Goal: Check status: Check status

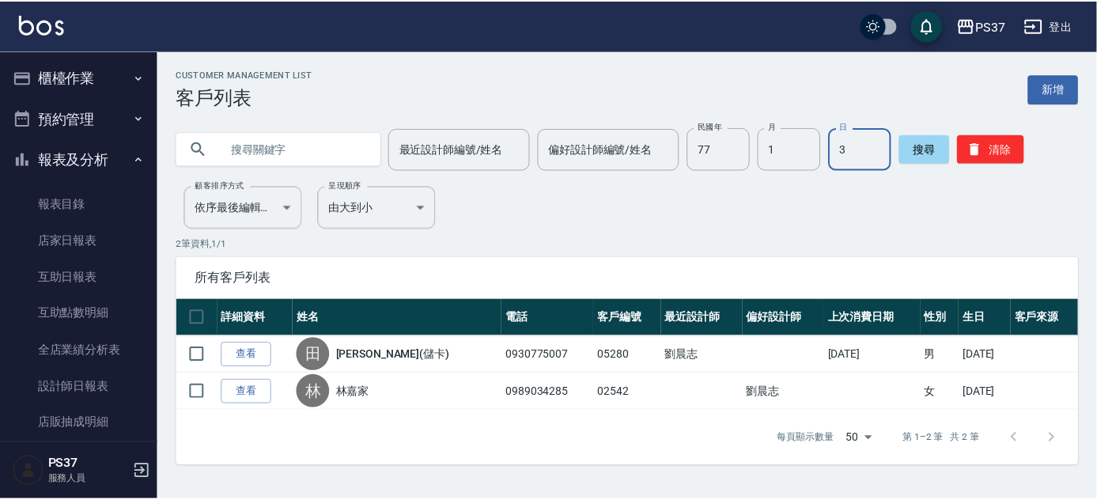
scroll to position [265, 0]
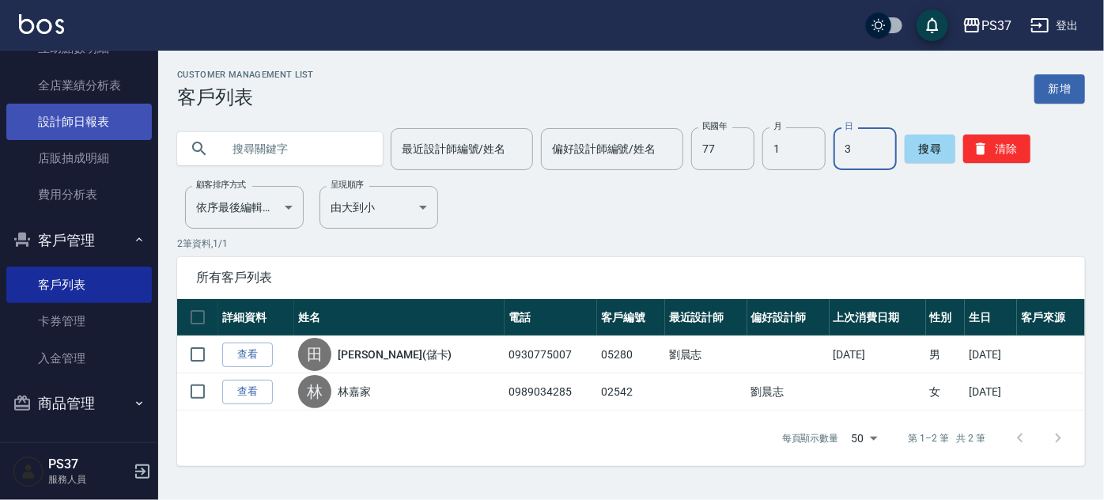
drag, startPoint x: 81, startPoint y: 126, endPoint x: 72, endPoint y: 130, distance: 10.3
click at [81, 126] on link "設計師日報表" at bounding box center [78, 122] width 145 height 36
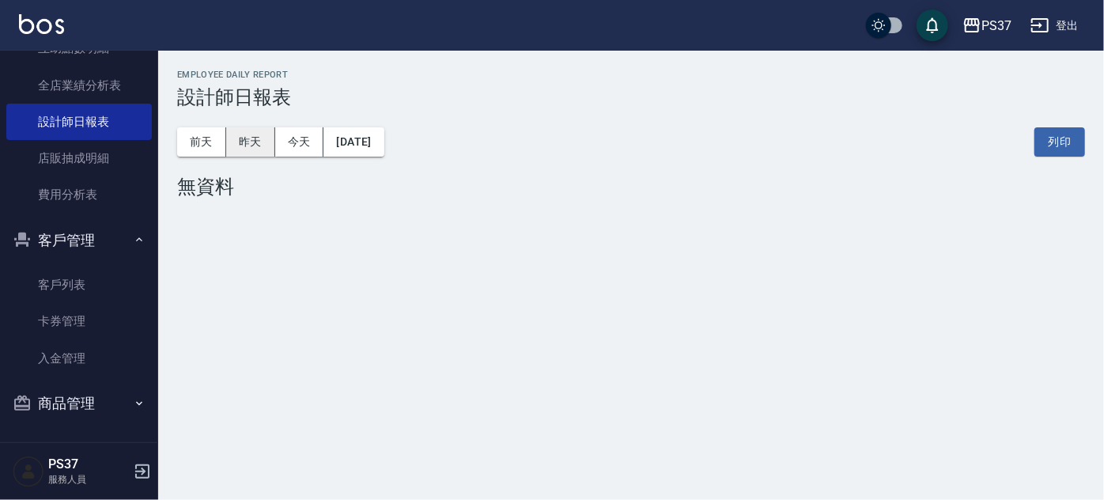
drag, startPoint x: 240, startPoint y: 130, endPoint x: 254, endPoint y: 130, distance: 13.4
click at [253, 129] on button "昨天" at bounding box center [250, 141] width 49 height 29
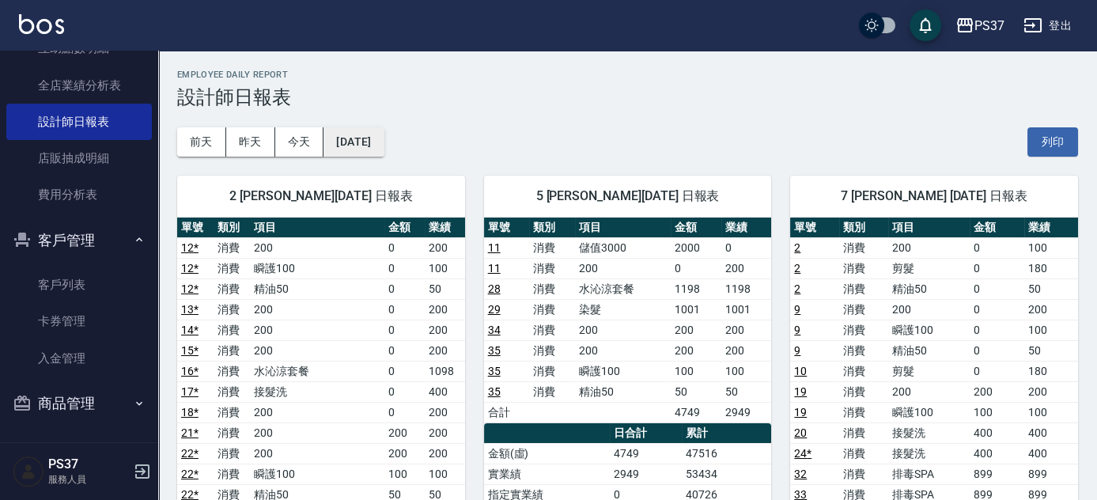
click at [378, 147] on button "[DATE]" at bounding box center [353, 141] width 60 height 29
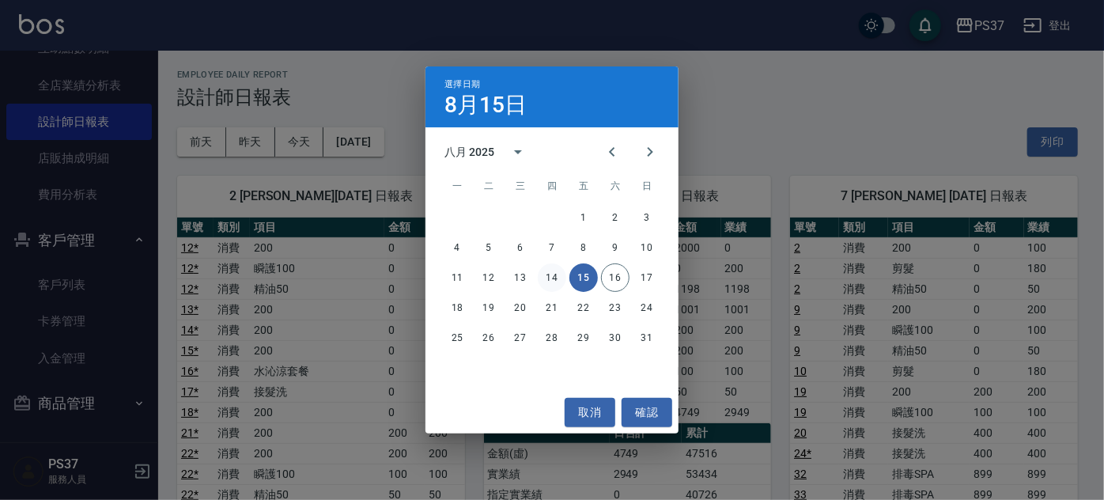
click at [554, 274] on button "14" at bounding box center [552, 277] width 28 height 28
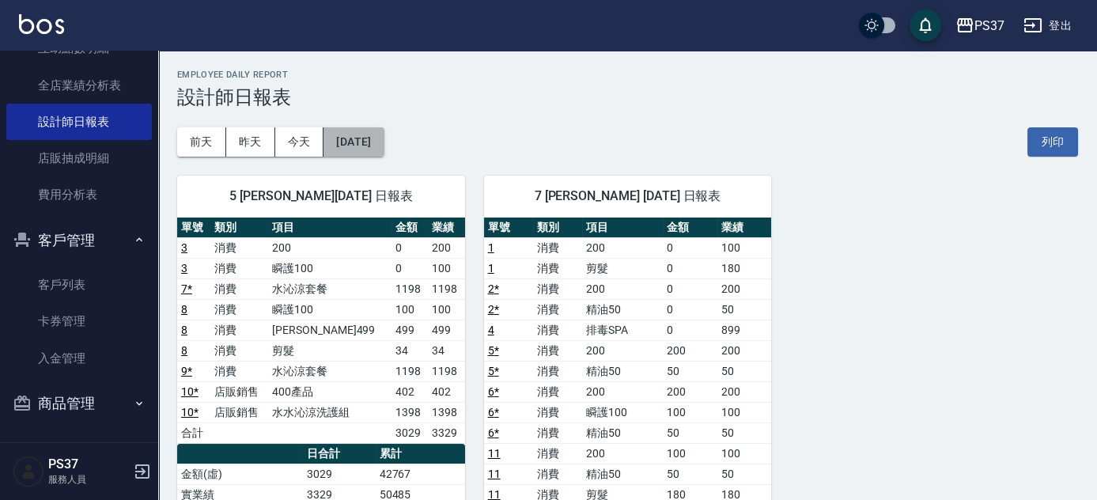
click at [383, 144] on button "[DATE]" at bounding box center [353, 141] width 60 height 29
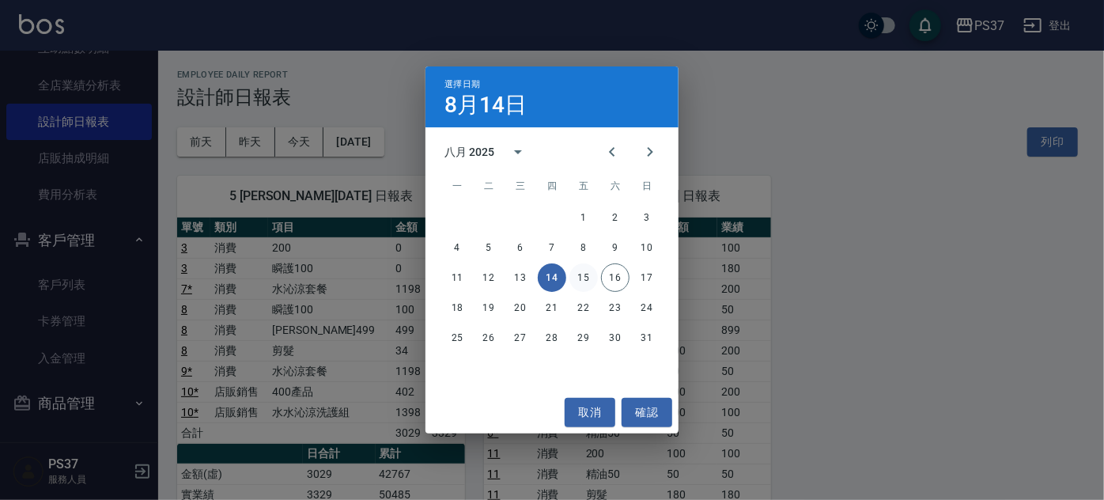
click at [582, 281] on button "15" at bounding box center [583, 277] width 28 height 28
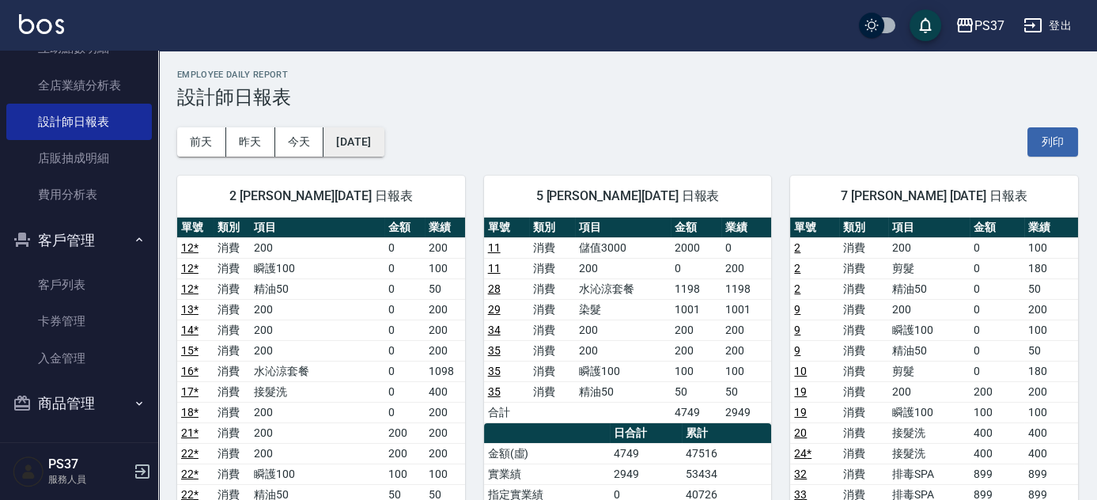
click at [354, 132] on button "[DATE]" at bounding box center [353, 141] width 60 height 29
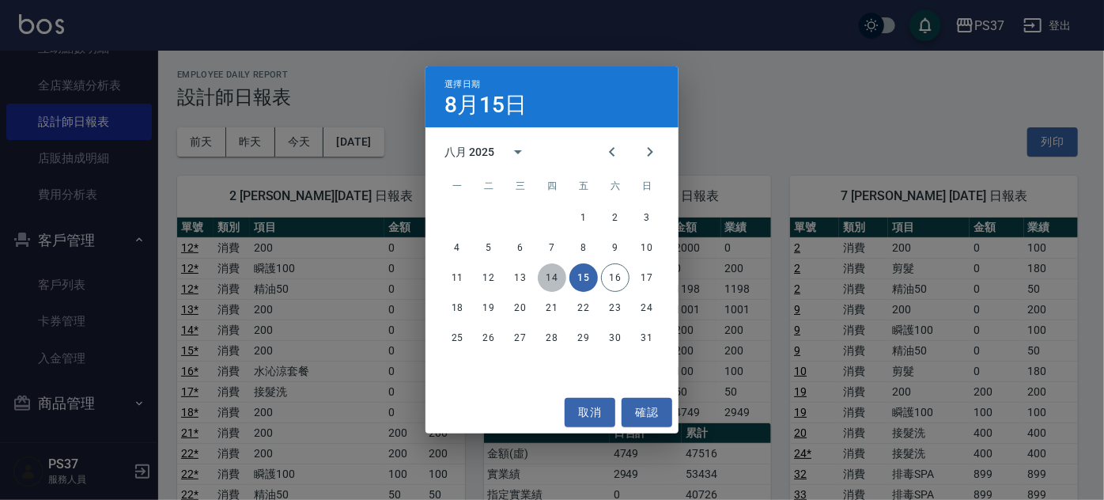
click at [557, 280] on button "14" at bounding box center [552, 277] width 28 height 28
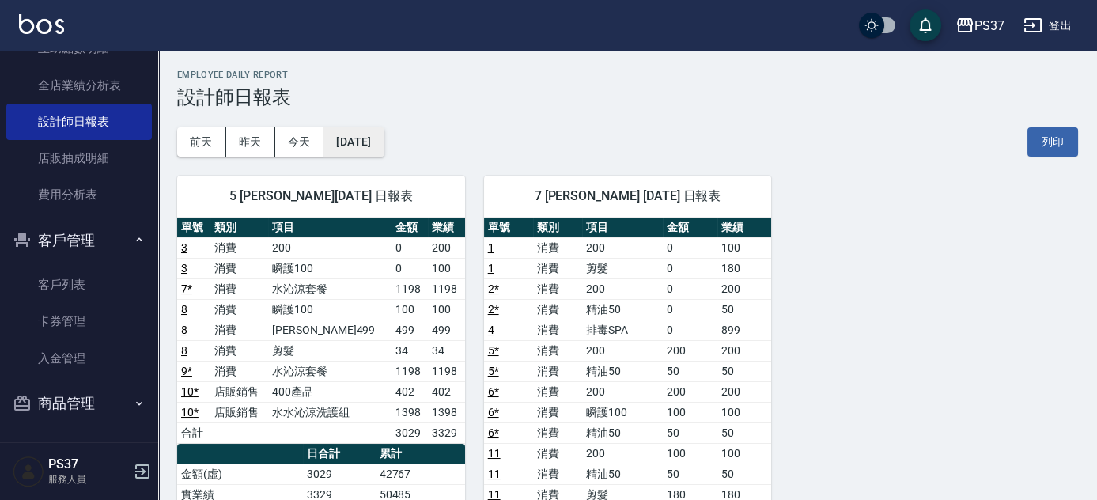
click at [379, 141] on button "[DATE]" at bounding box center [353, 141] width 60 height 29
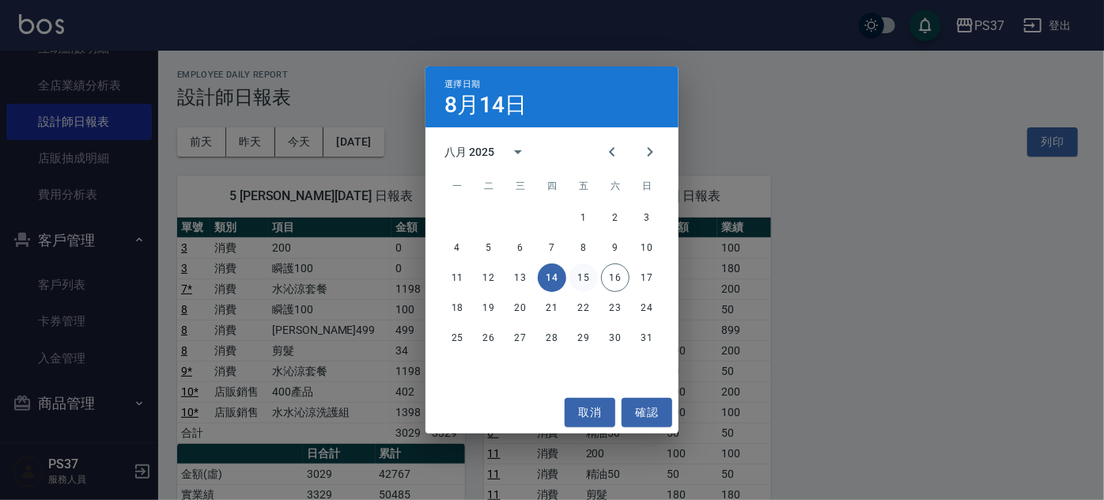
click at [583, 271] on button "15" at bounding box center [583, 277] width 28 height 28
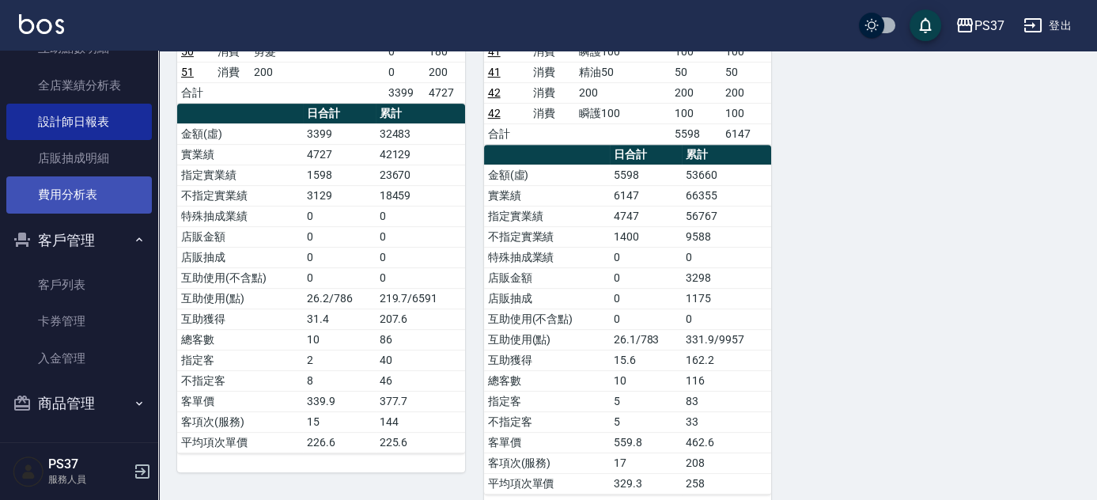
scroll to position [121, 0]
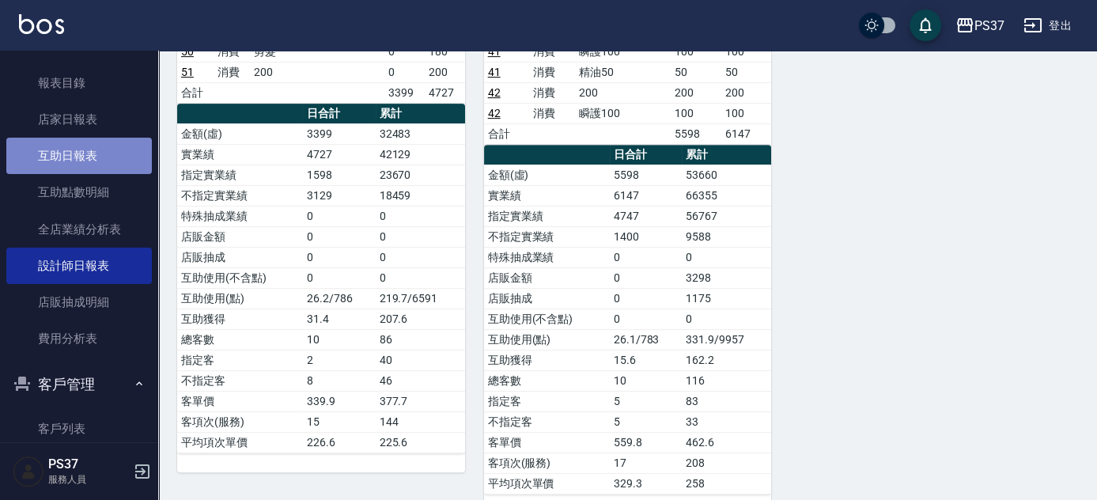
click at [108, 157] on link "互助日報表" at bounding box center [78, 156] width 145 height 36
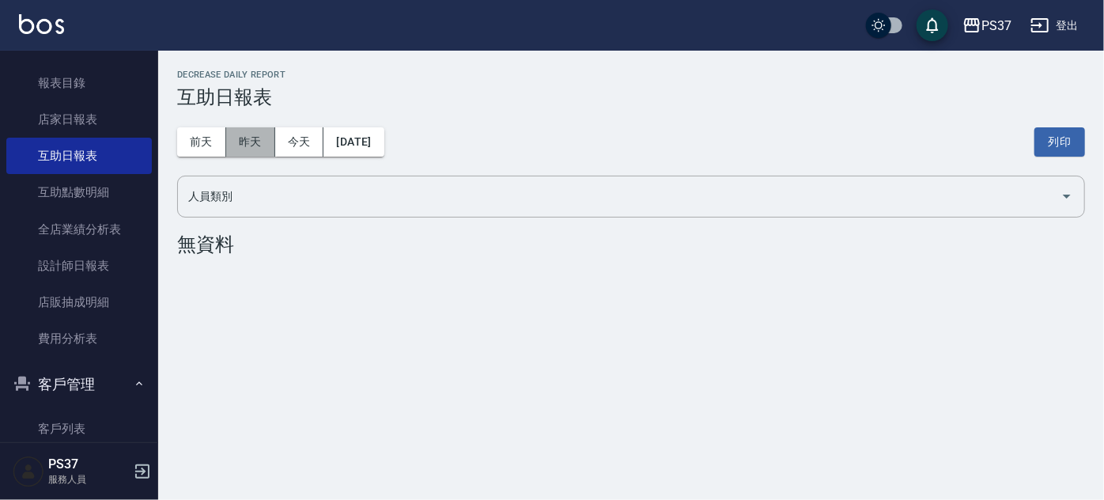
click at [255, 142] on button "昨天" at bounding box center [250, 141] width 49 height 29
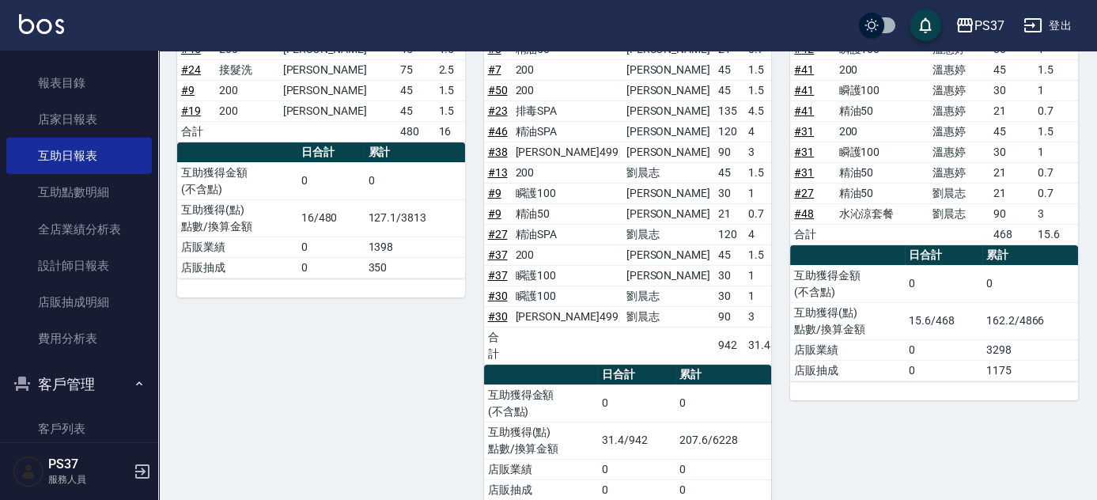
scroll to position [791, 0]
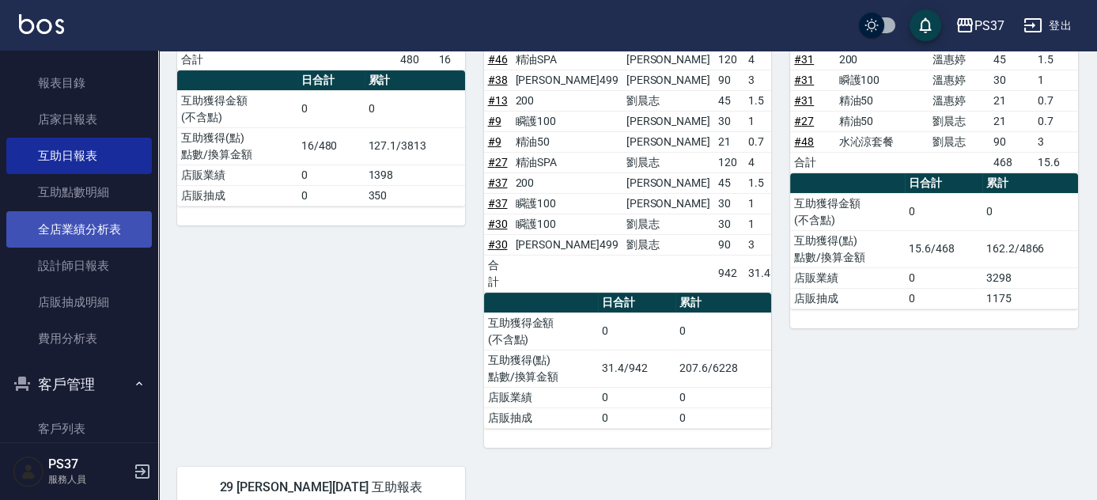
click at [91, 222] on link "全店業績分析表" at bounding box center [78, 229] width 145 height 36
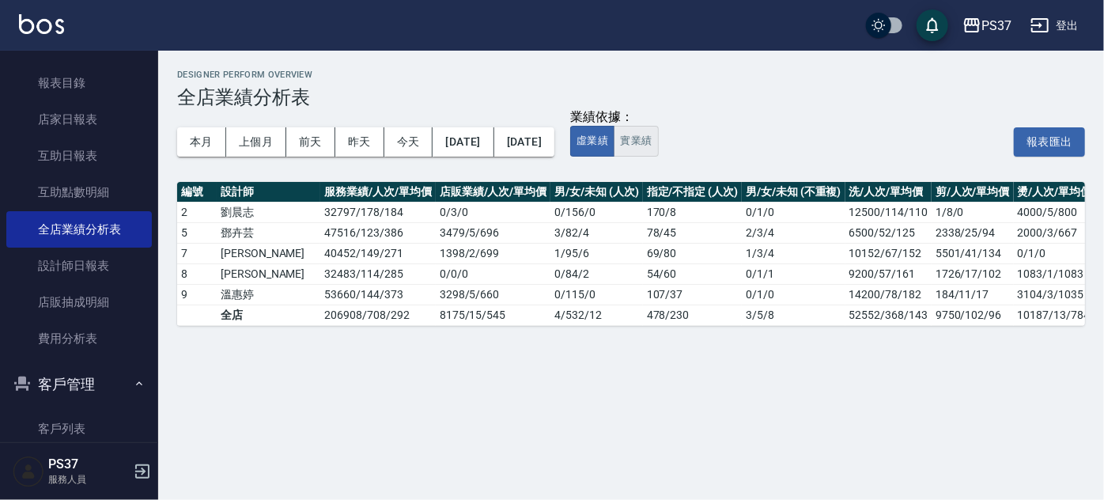
click at [658, 141] on button "實業績" at bounding box center [636, 141] width 44 height 31
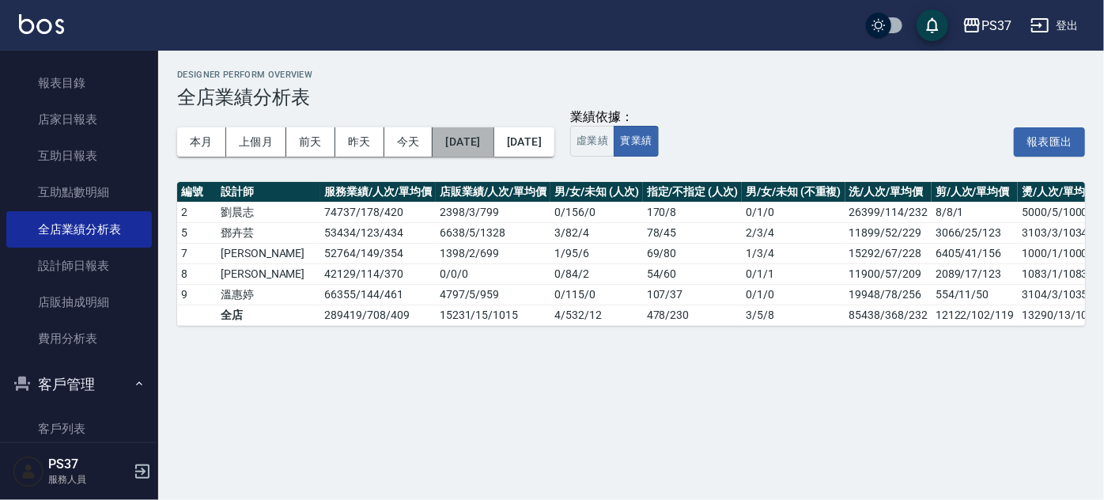
click at [493, 142] on button "[DATE]" at bounding box center [462, 141] width 61 height 29
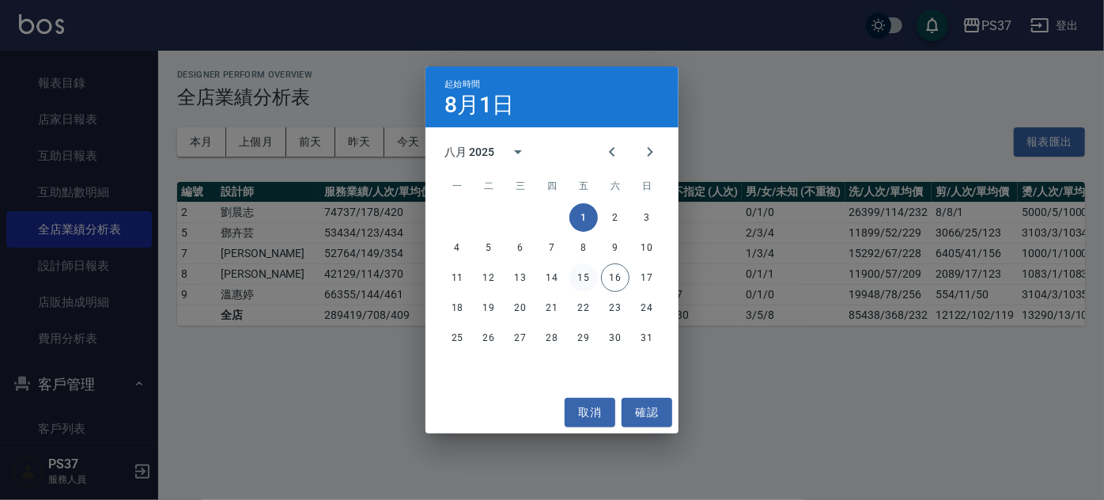
click at [595, 280] on button "15" at bounding box center [583, 277] width 28 height 28
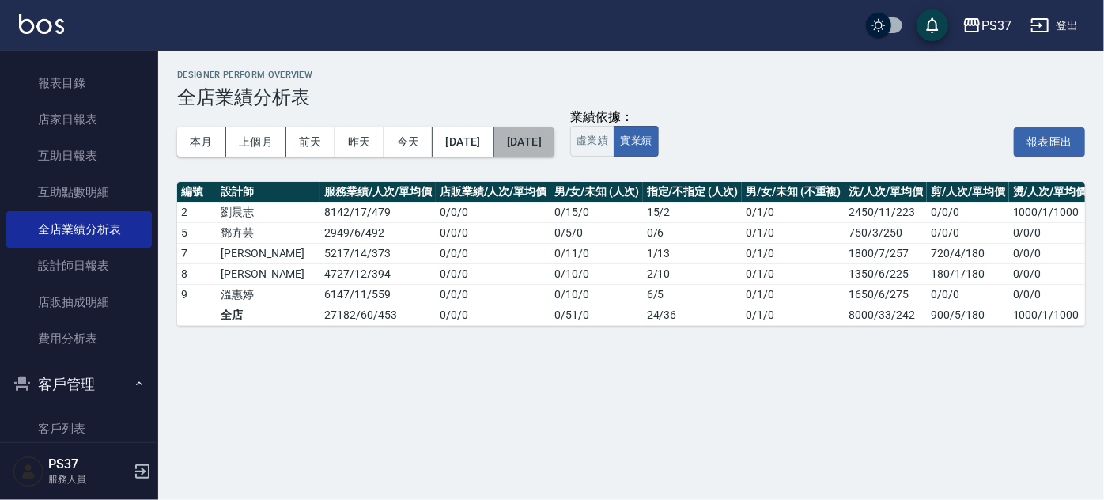
click at [554, 132] on button "[DATE]" at bounding box center [524, 141] width 60 height 29
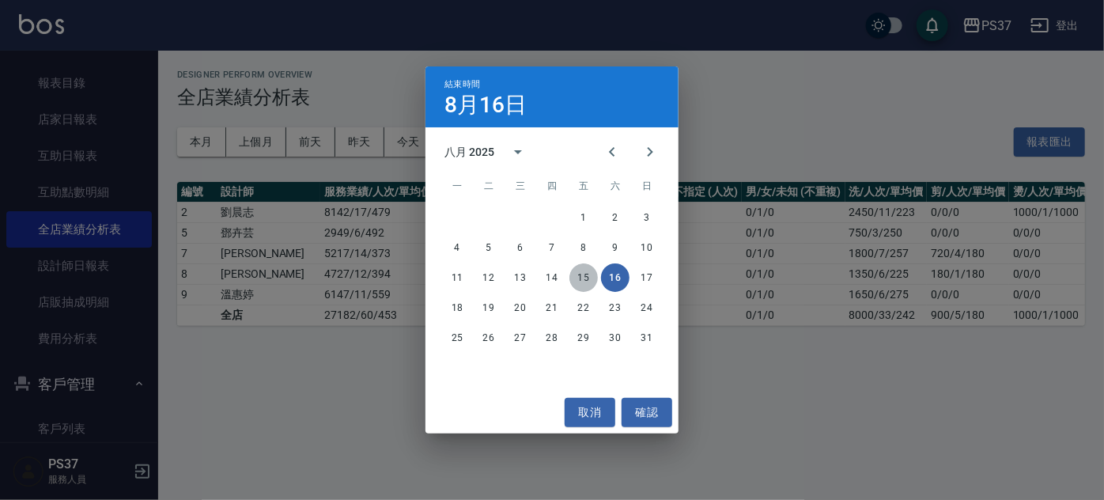
click at [590, 278] on button "15" at bounding box center [583, 277] width 28 height 28
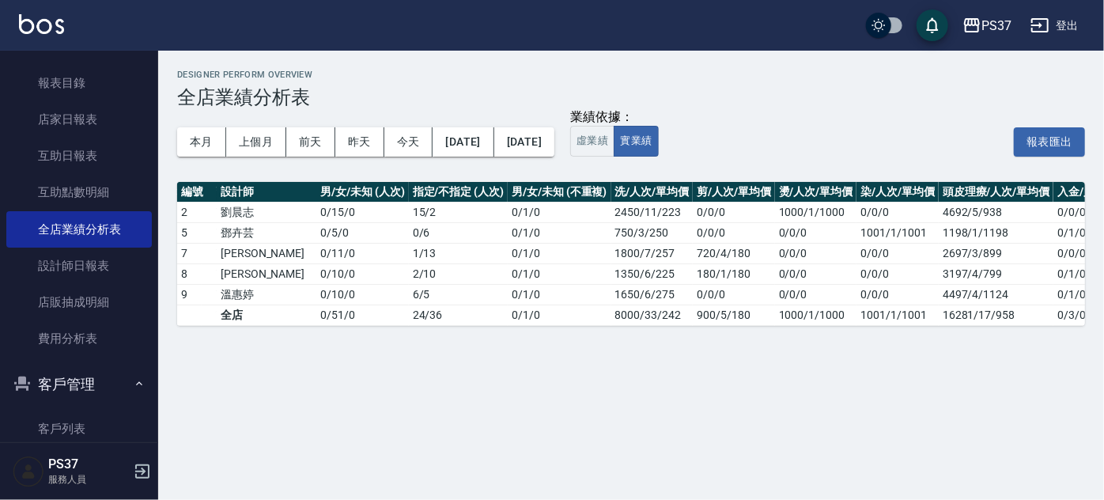
scroll to position [0, 248]
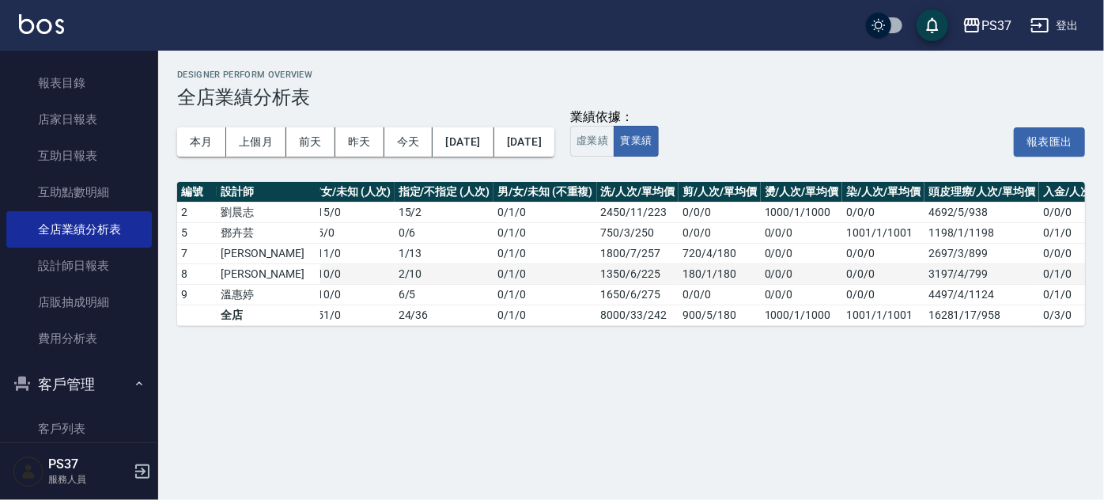
click at [528, 267] on td "0 / 1 / 0" at bounding box center [544, 273] width 103 height 21
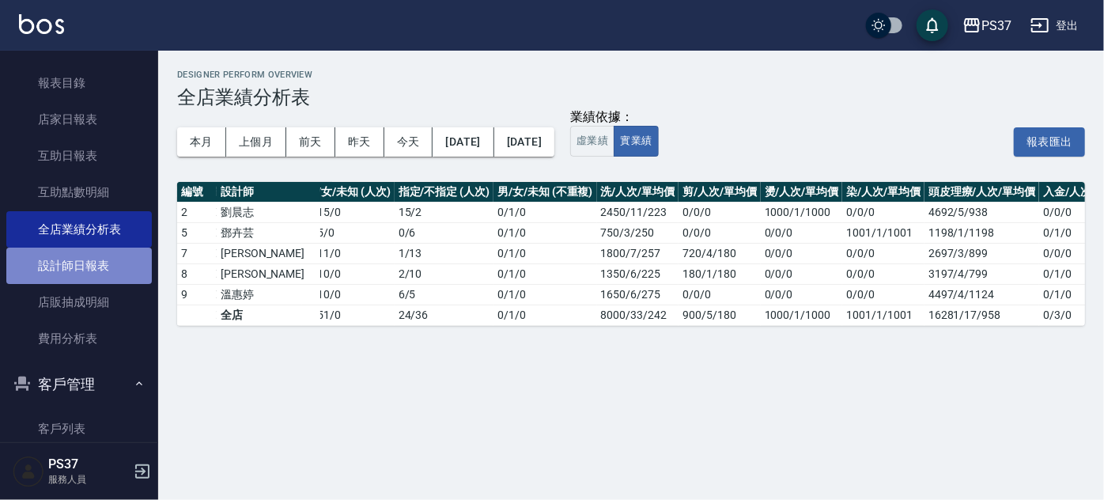
click at [99, 266] on link "設計師日報表" at bounding box center [78, 265] width 145 height 36
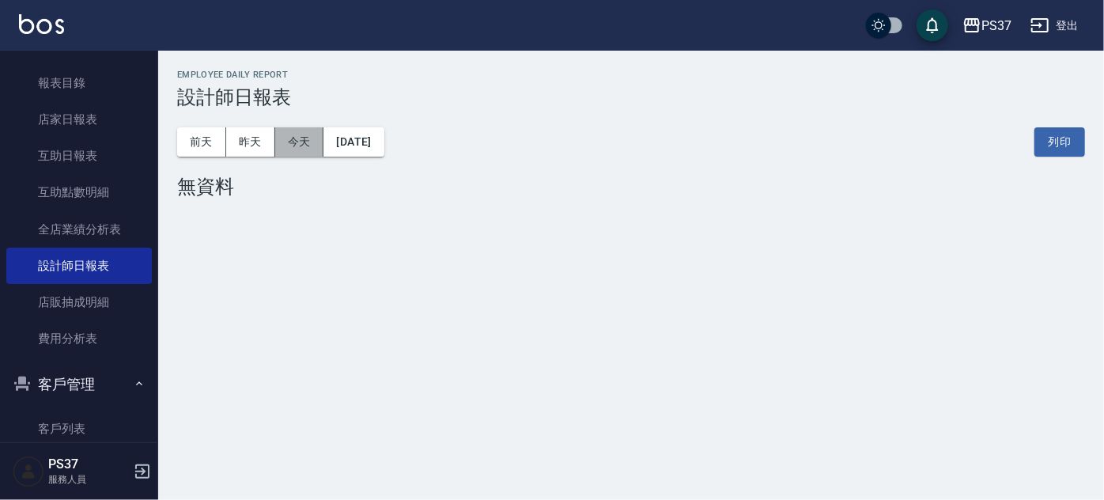
click at [306, 145] on button "今天" at bounding box center [299, 141] width 49 height 29
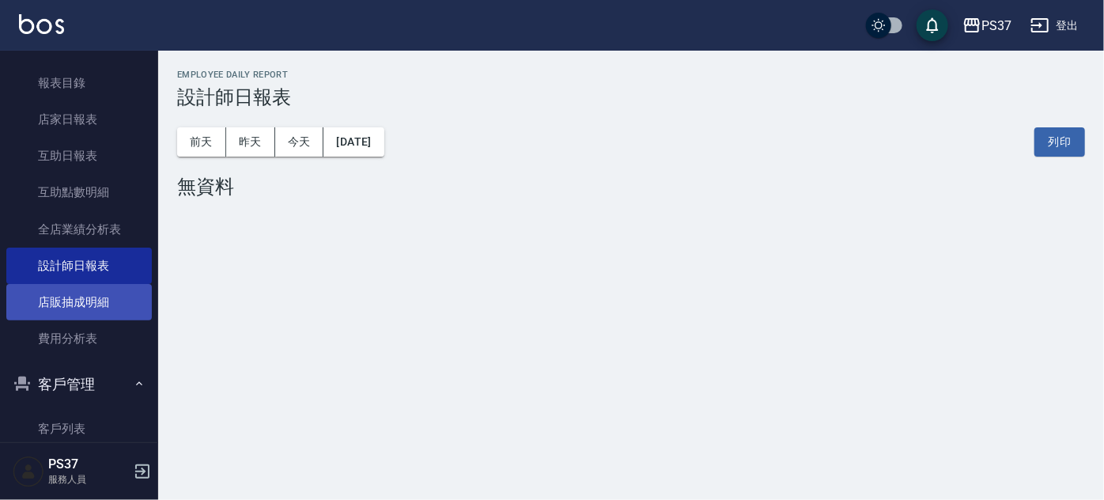
scroll to position [265, 0]
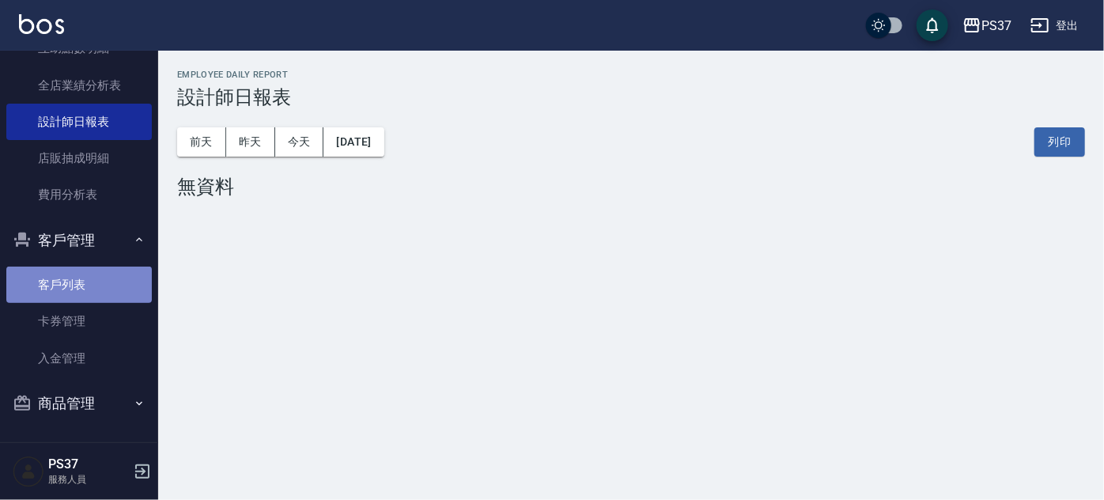
click at [98, 272] on link "客戶列表" at bounding box center [78, 284] width 145 height 36
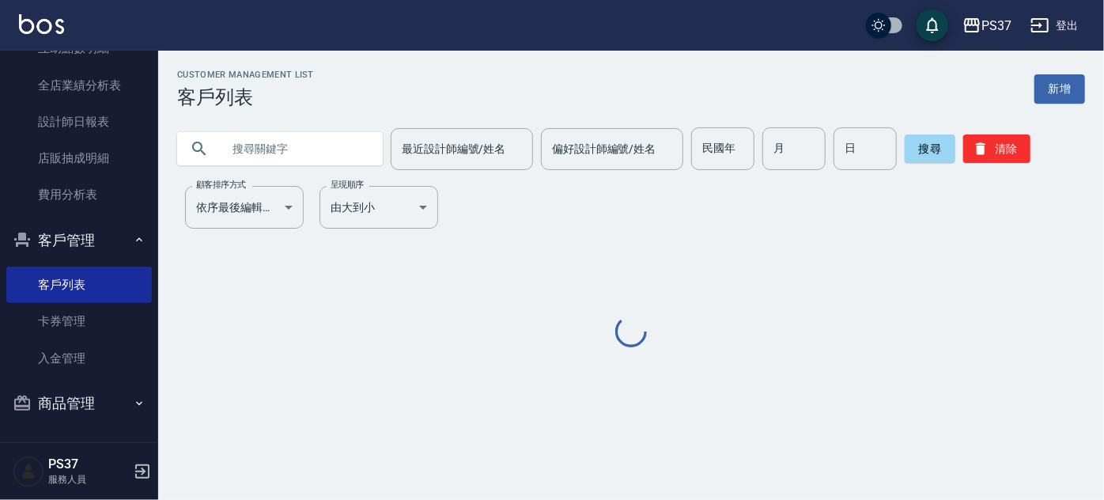
click at [286, 162] on input "text" at bounding box center [295, 148] width 149 height 43
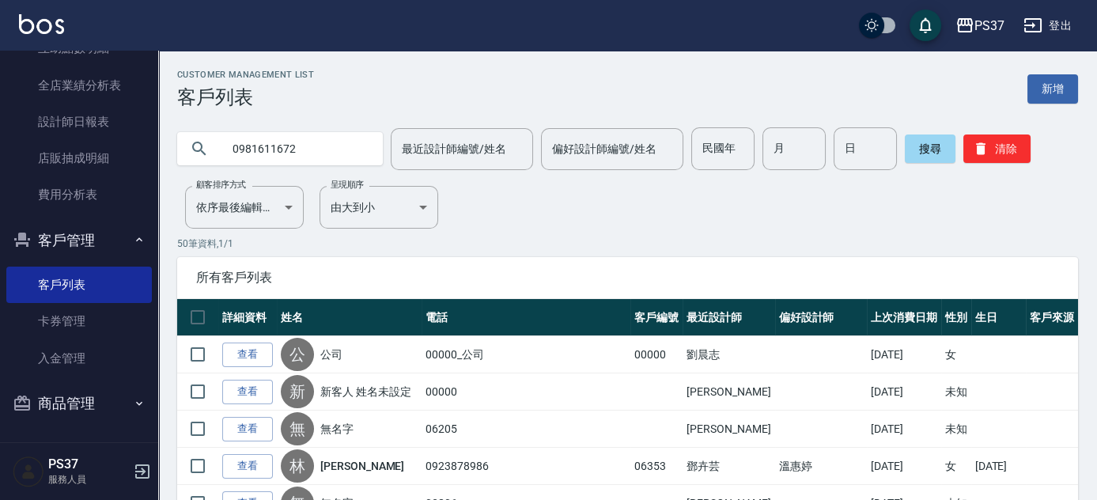
type input "0981611672"
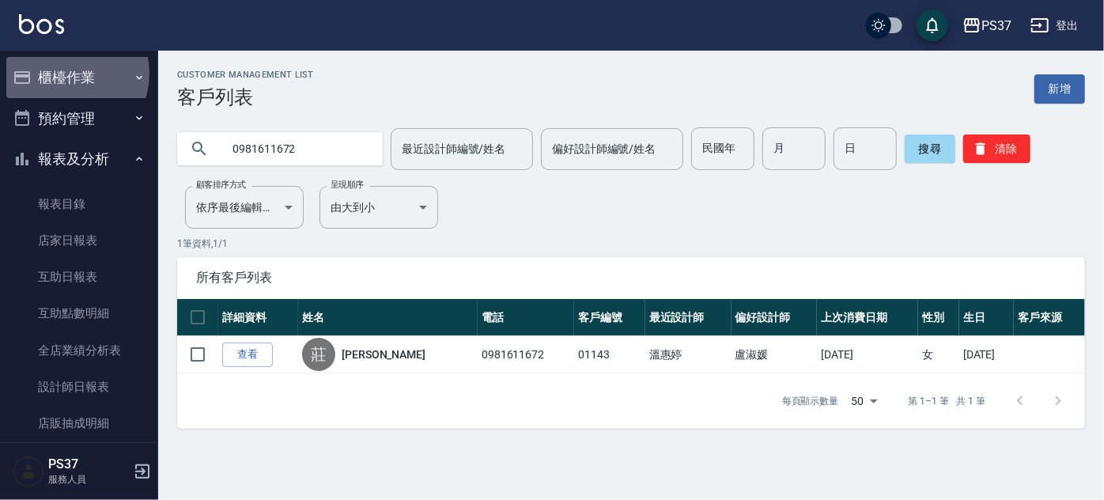
click at [66, 74] on button "櫃檯作業" at bounding box center [78, 77] width 145 height 41
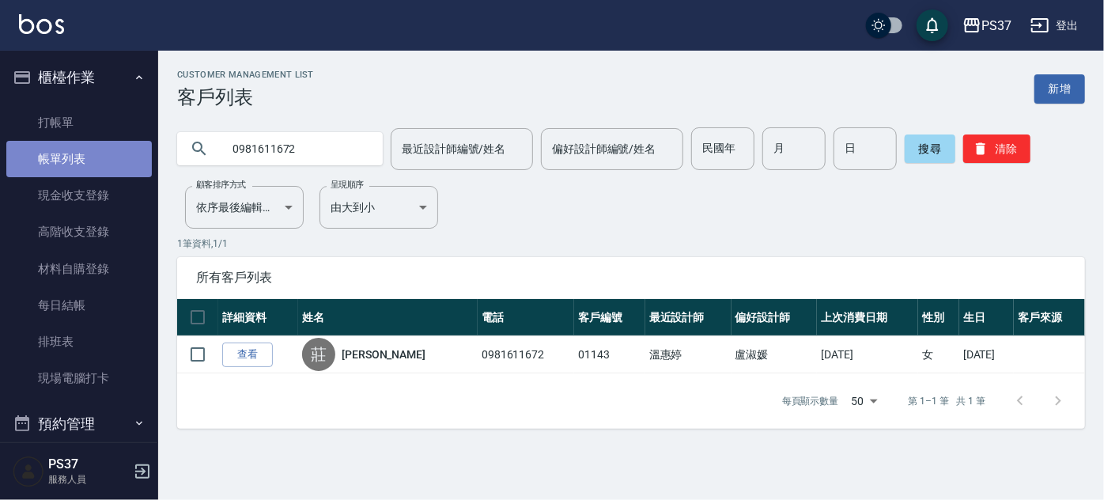
click at [93, 168] on link "帳單列表" at bounding box center [78, 159] width 145 height 36
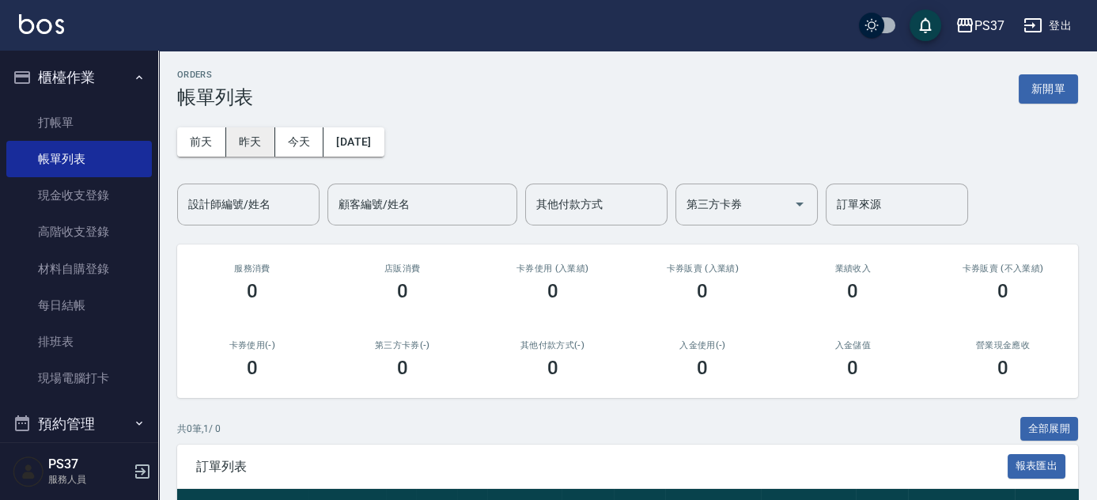
click at [256, 138] on button "昨天" at bounding box center [250, 141] width 49 height 29
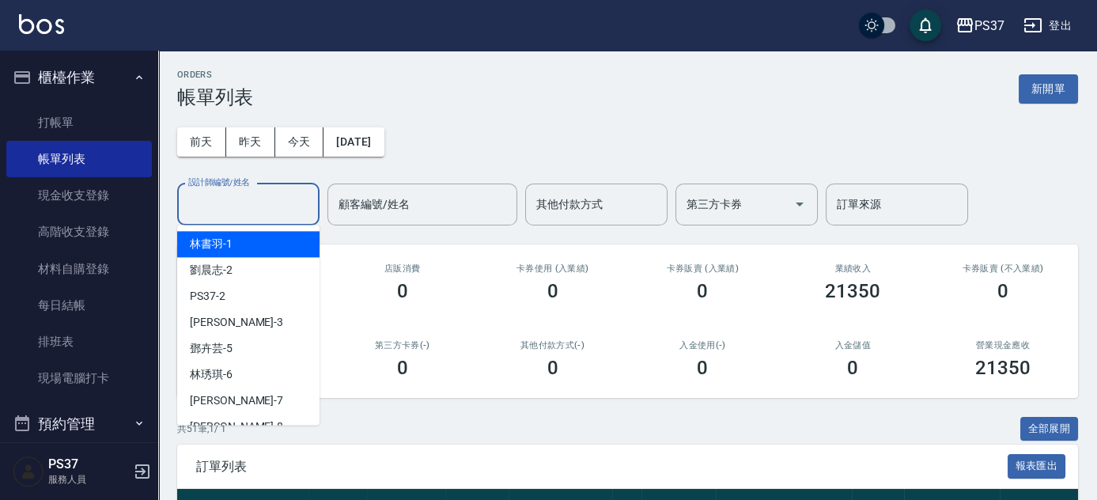
click at [257, 195] on input "設計師編號/姓名" at bounding box center [248, 205] width 128 height 28
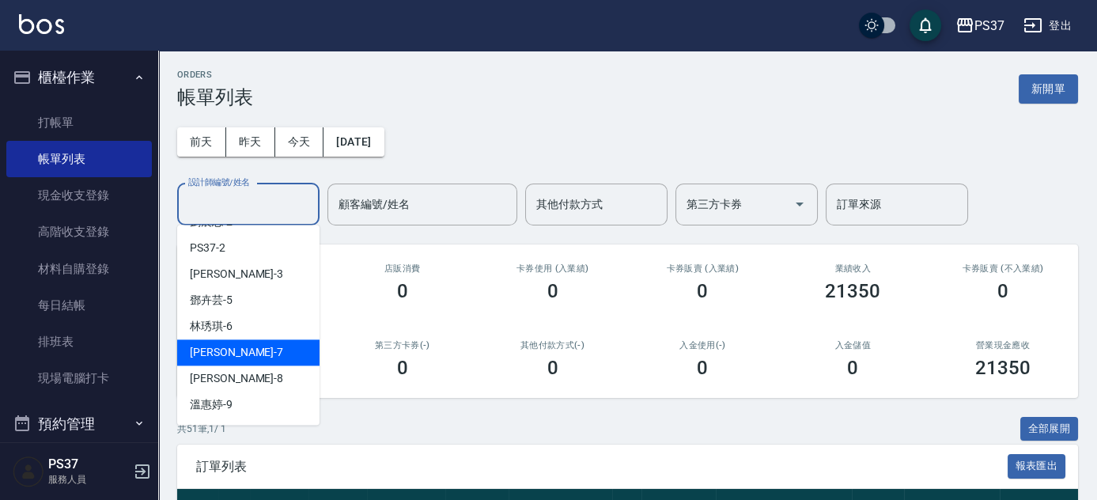
scroll to position [71, 0]
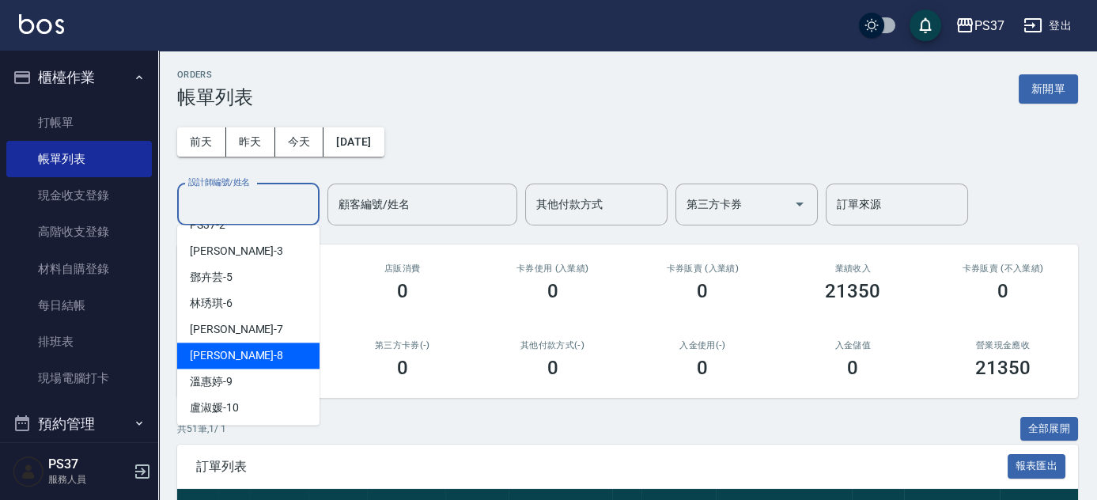
click at [248, 355] on div "[PERSON_NAME]-8" at bounding box center [248, 355] width 142 height 26
type input "[PERSON_NAME]-8"
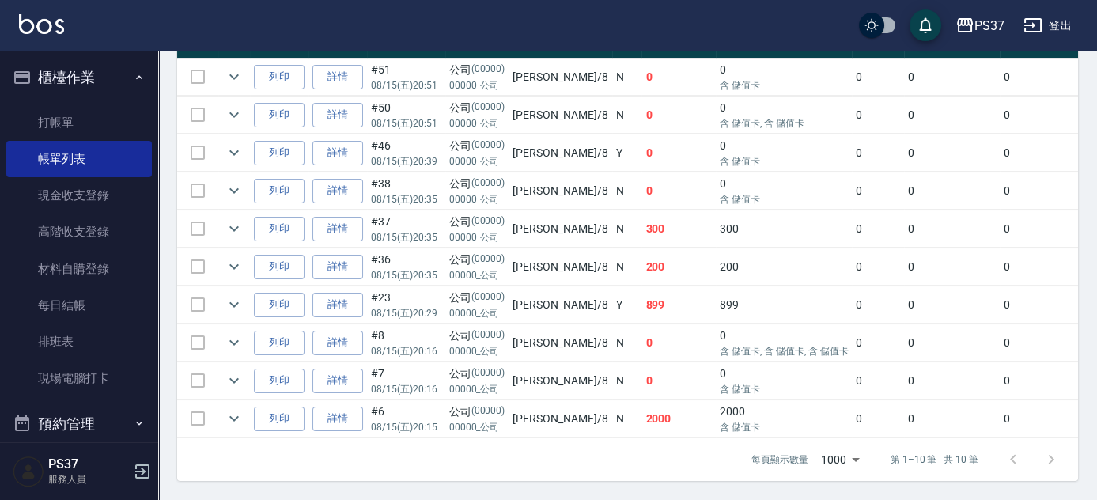
scroll to position [330, 0]
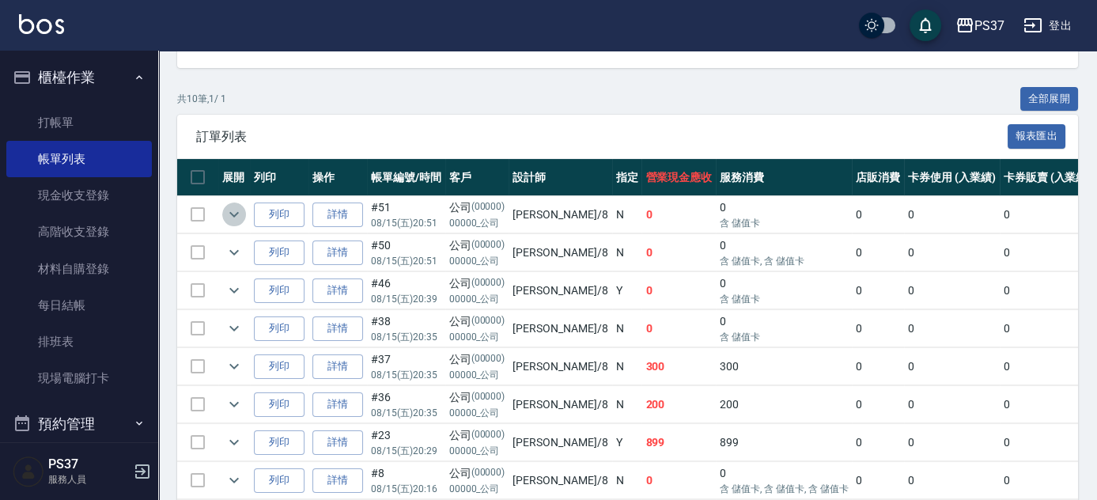
click at [242, 212] on icon "expand row" at bounding box center [234, 214] width 19 height 19
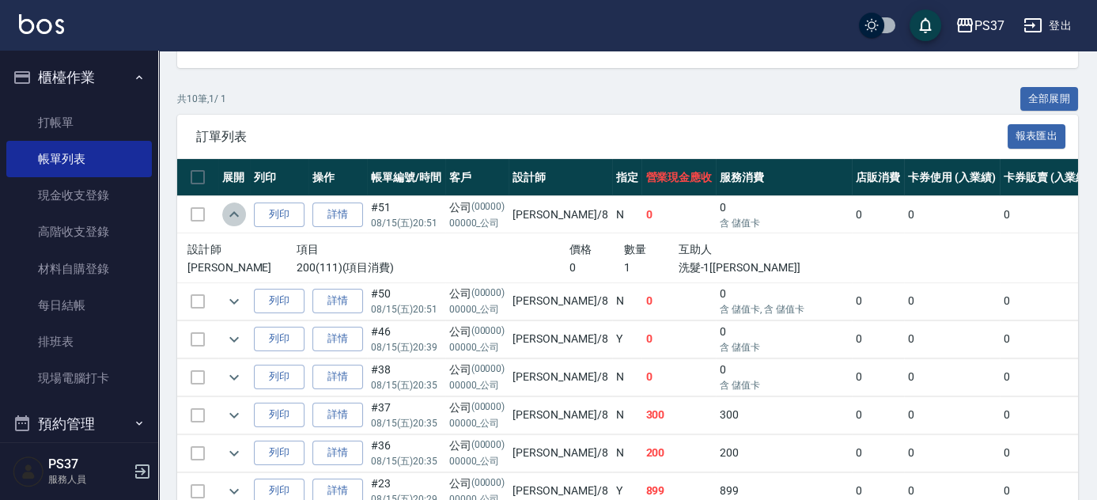
click at [242, 212] on icon "expand row" at bounding box center [234, 214] width 19 height 19
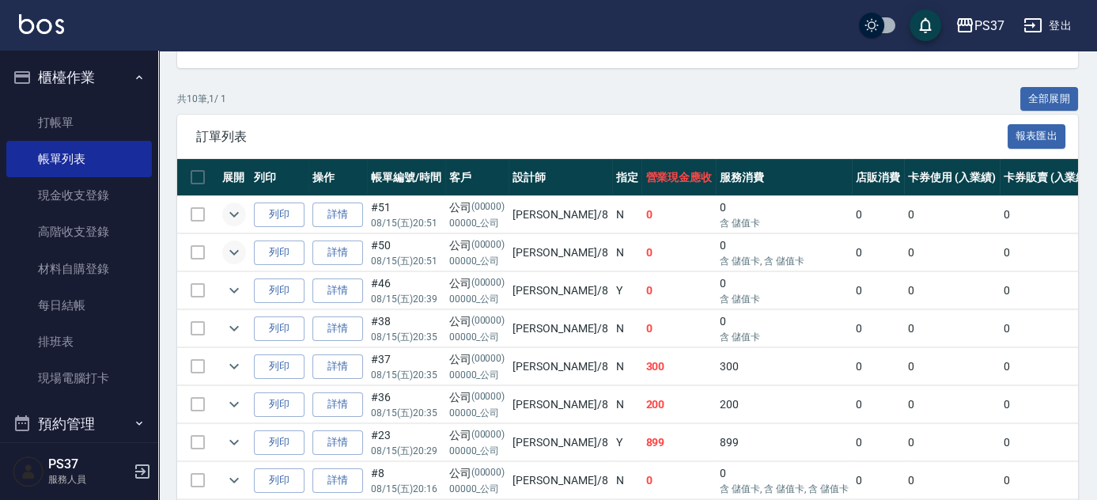
click at [230, 251] on icon "expand row" at bounding box center [234, 252] width 19 height 19
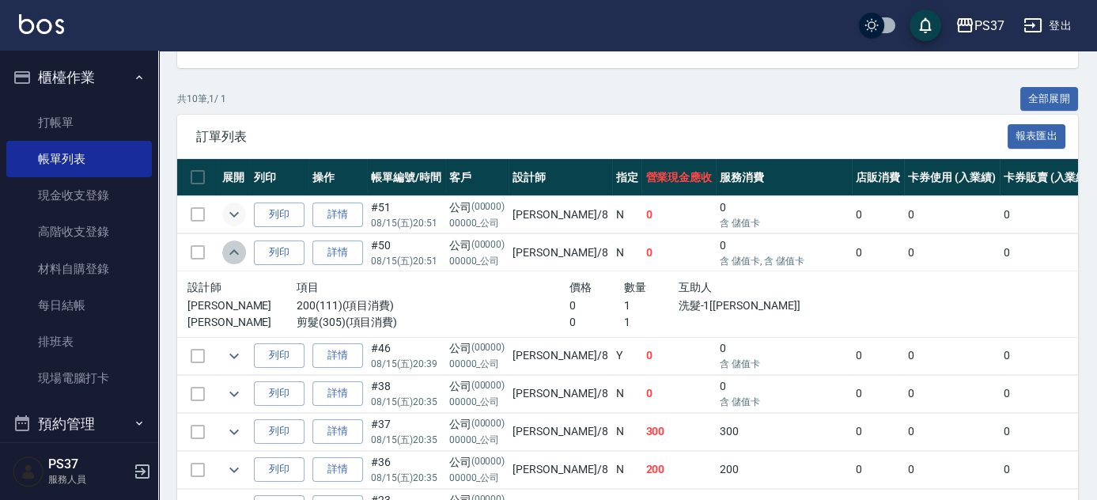
click at [230, 251] on icon "expand row" at bounding box center [234, 252] width 19 height 19
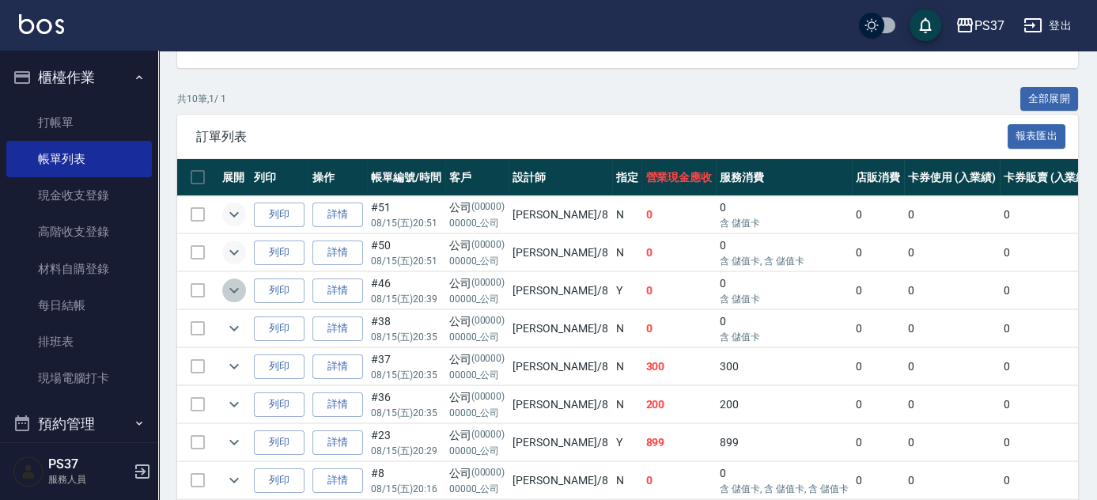
click at [238, 289] on icon "expand row" at bounding box center [234, 290] width 19 height 19
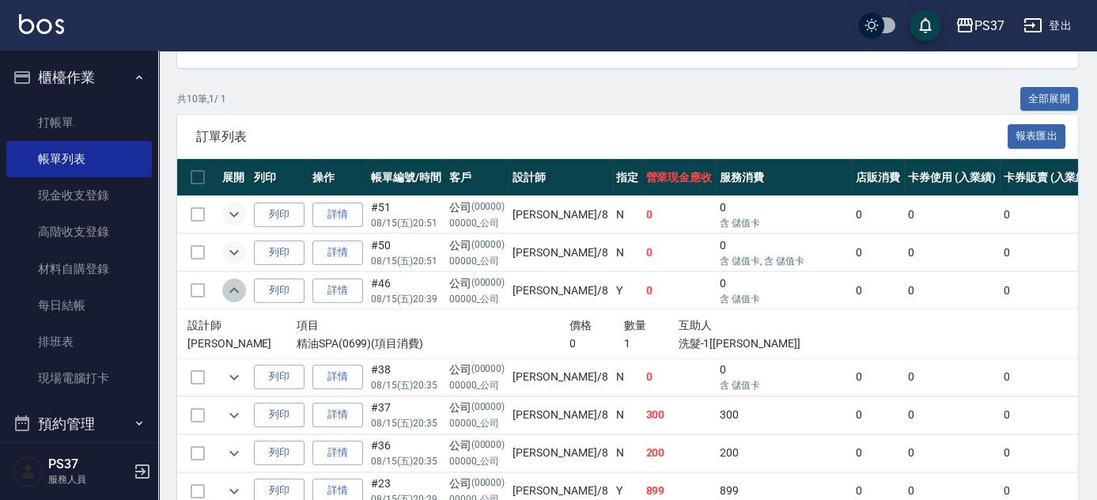
click at [238, 289] on icon "expand row" at bounding box center [234, 290] width 19 height 19
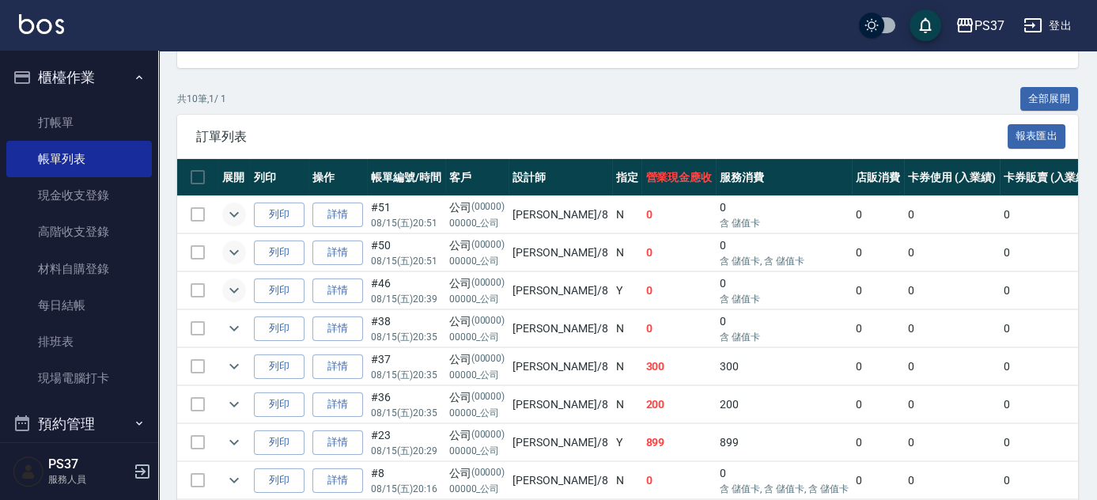
click at [242, 215] on icon "expand row" at bounding box center [234, 214] width 19 height 19
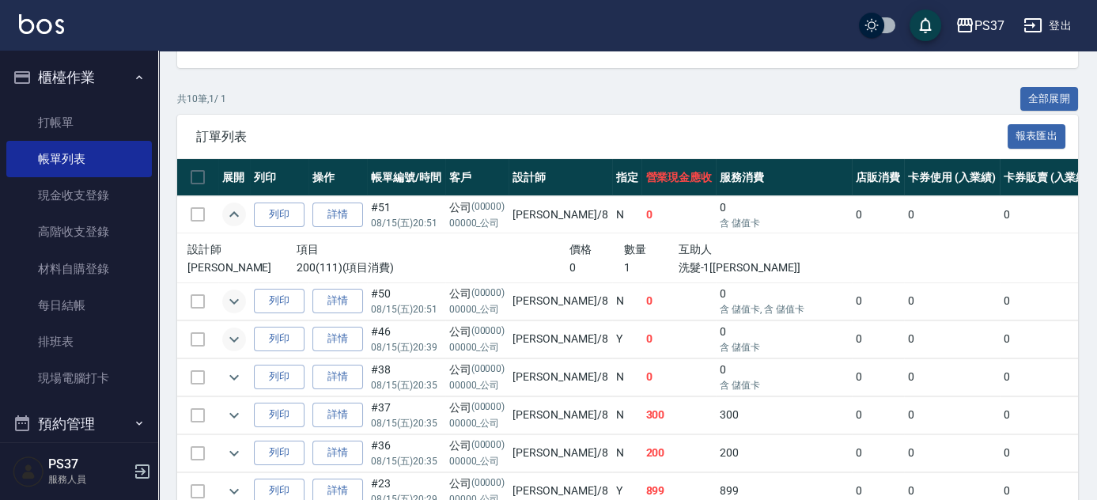
click at [242, 215] on icon "expand row" at bounding box center [234, 214] width 19 height 19
